Goal: Go to known website: Go to known website

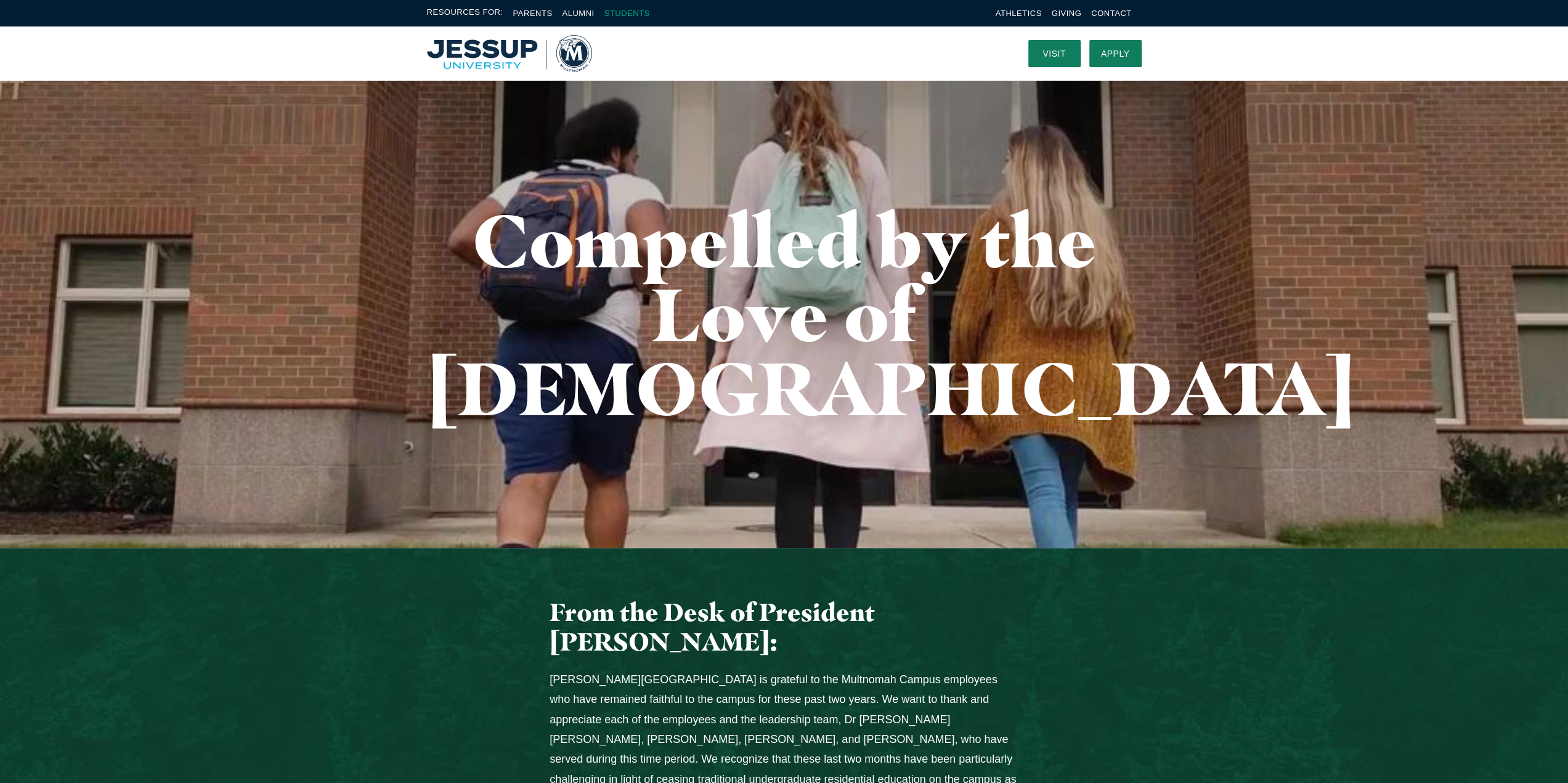
click at [635, 12] on link "Students" at bounding box center [627, 13] width 45 height 9
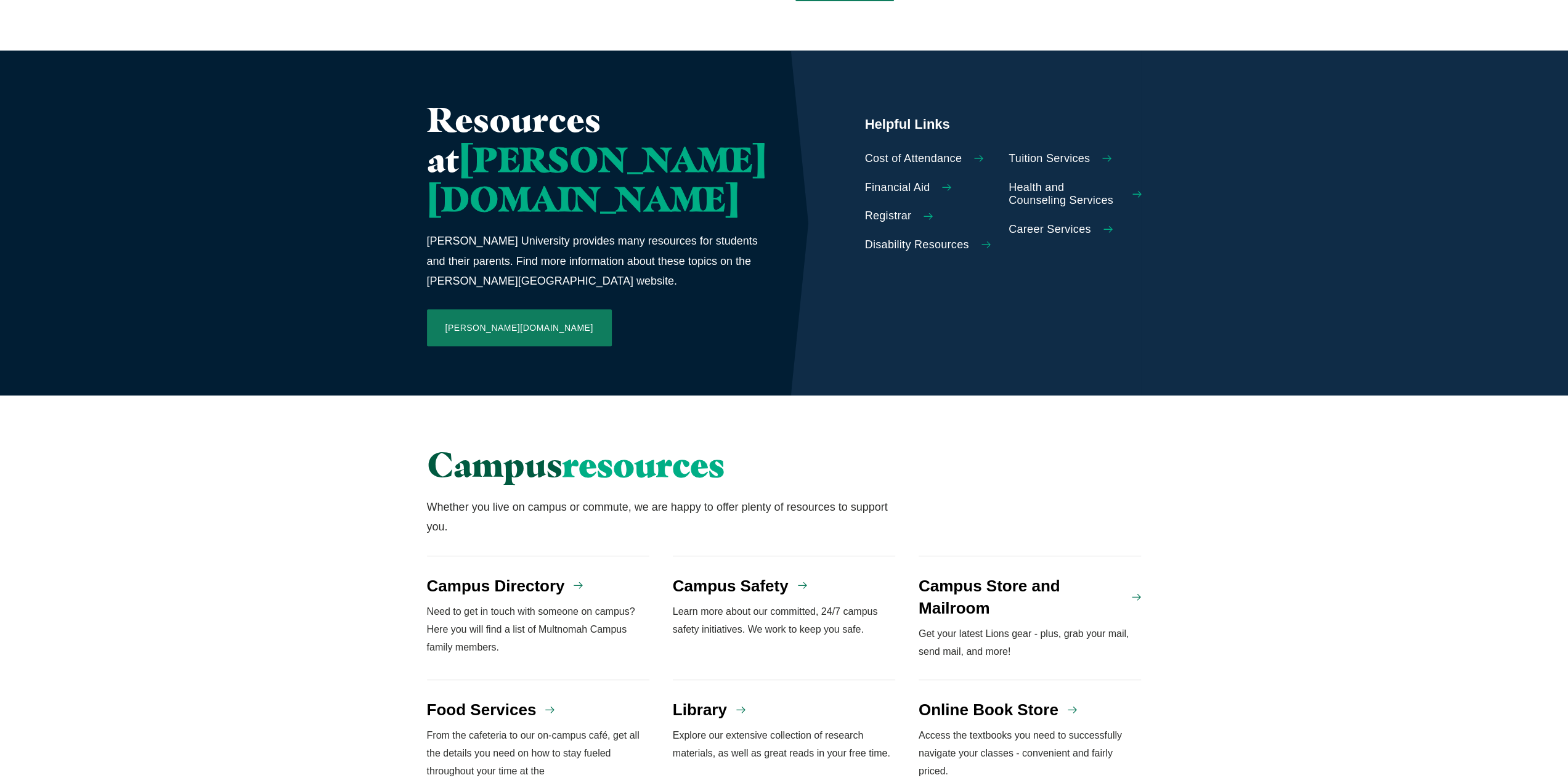
scroll to position [556, 0]
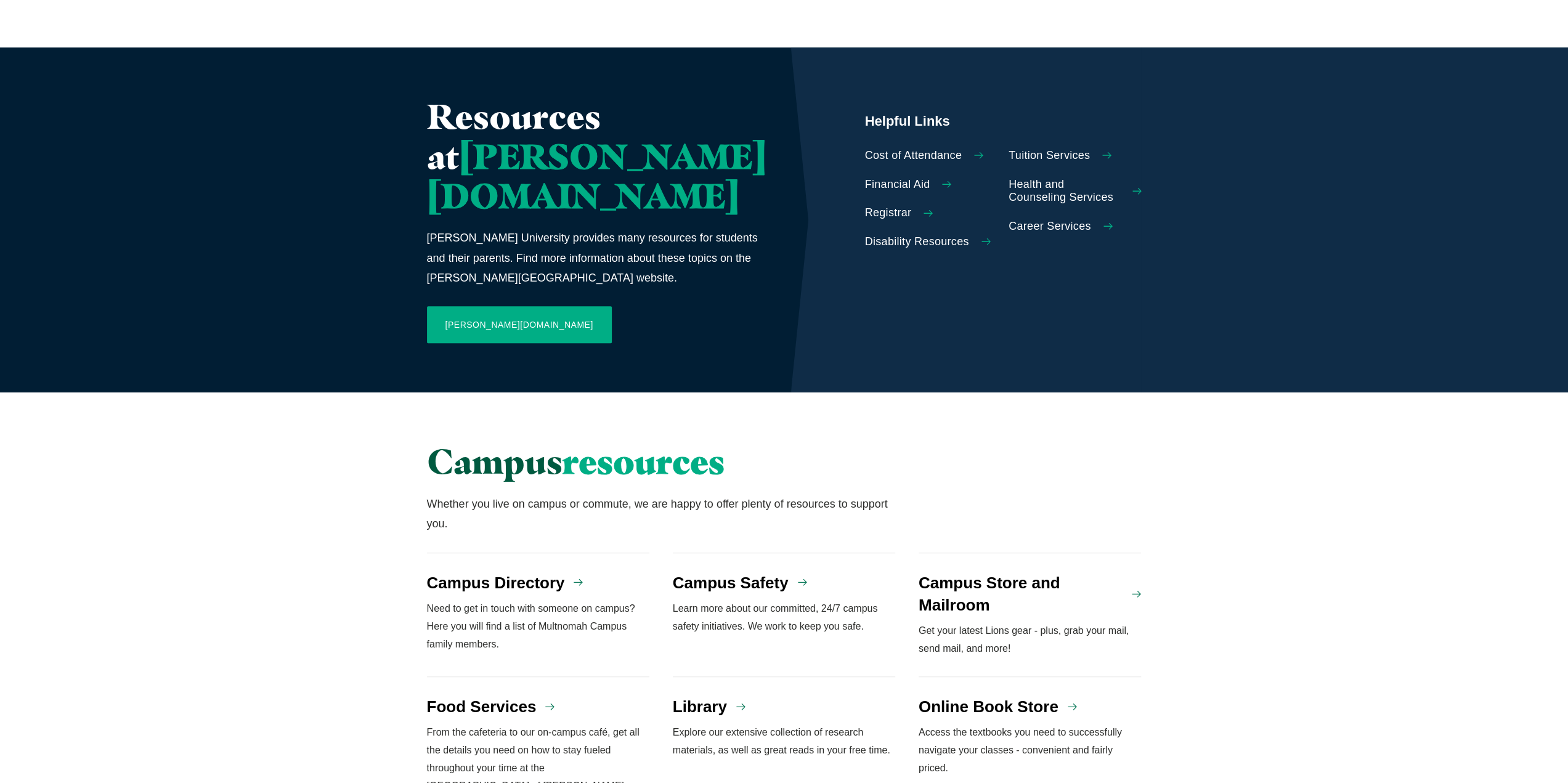
click at [490, 306] on link "Jessup.edu" at bounding box center [519, 324] width 185 height 37
